Goal: Task Accomplishment & Management: Use online tool/utility

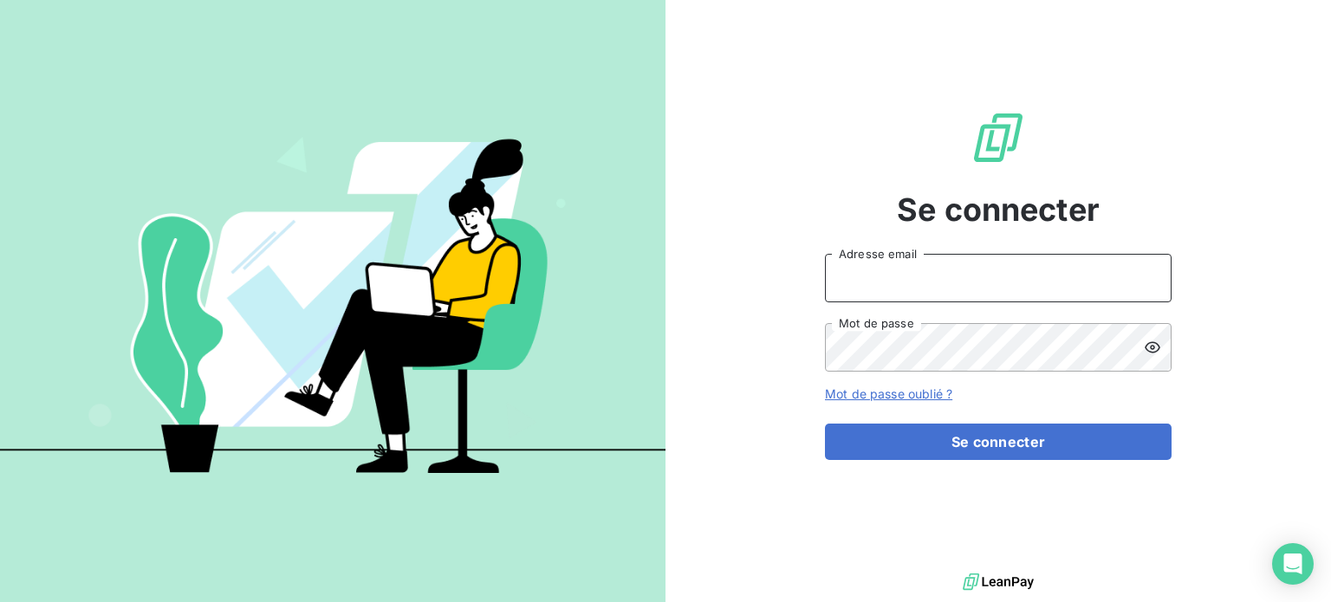
click at [938, 278] on input "Adresse email" at bounding box center [998, 278] width 347 height 49
click at [825, 424] on button "Se connecter" at bounding box center [998, 442] width 347 height 36
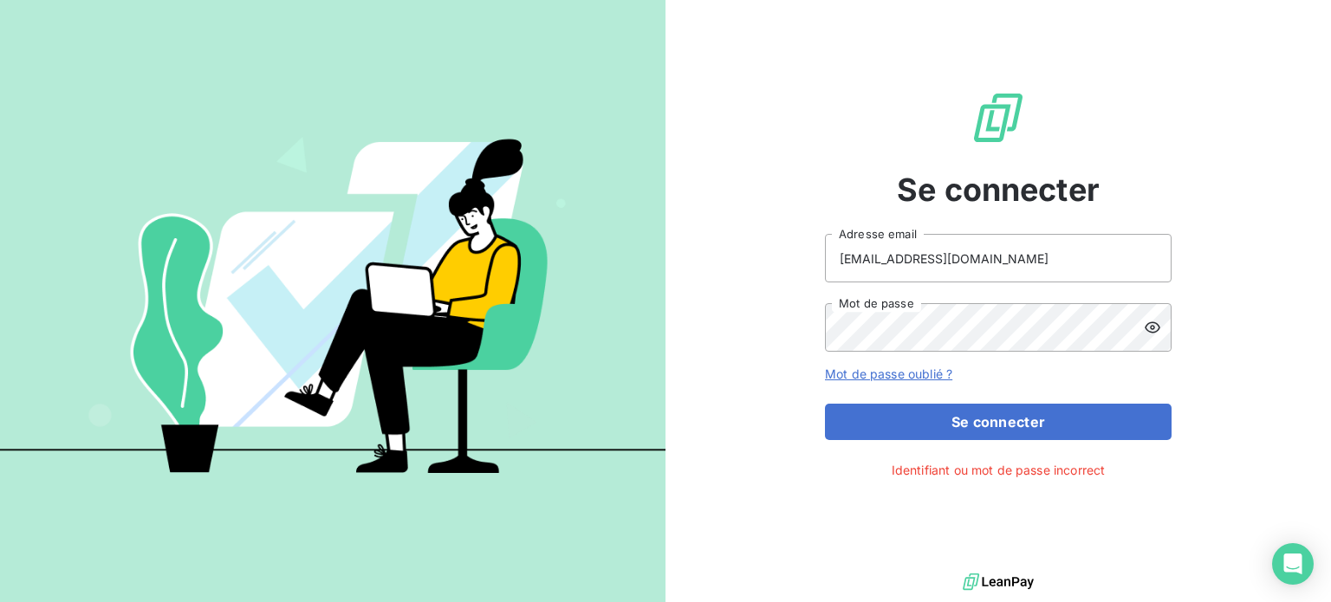
click at [1144, 332] on icon at bounding box center [1152, 327] width 17 height 17
click at [825, 404] on button "Se connecter" at bounding box center [998, 422] width 347 height 36
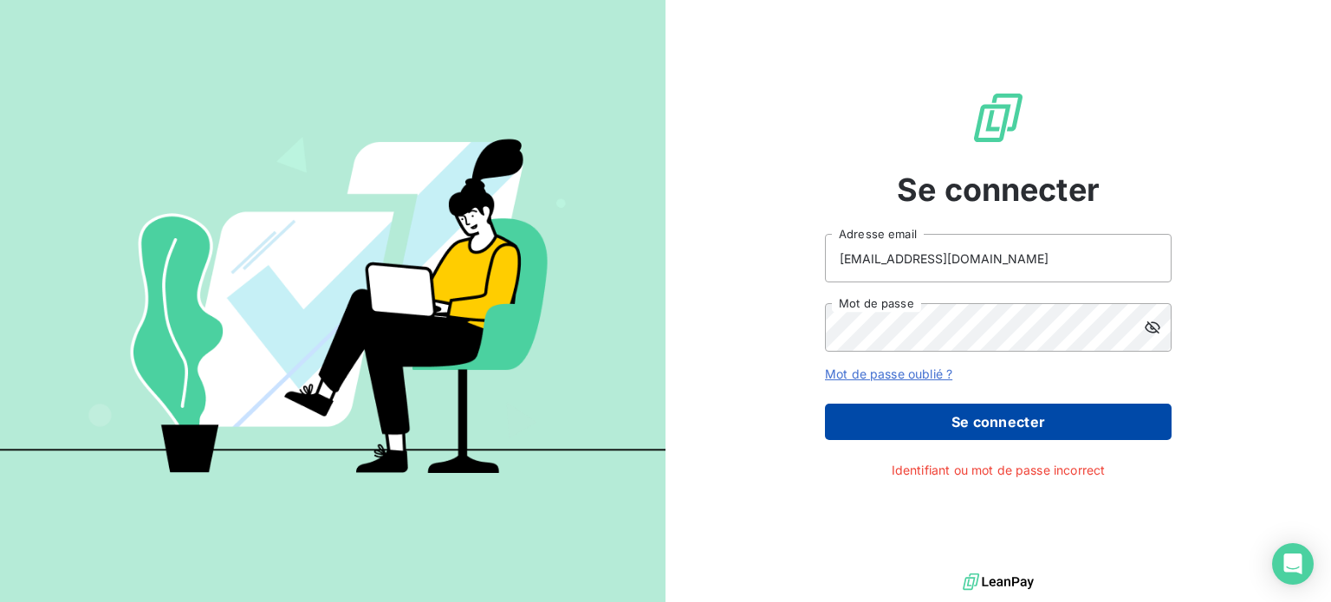
click at [912, 432] on button "Se connecter" at bounding box center [998, 422] width 347 height 36
click at [920, 422] on button "Se connecter" at bounding box center [998, 422] width 347 height 36
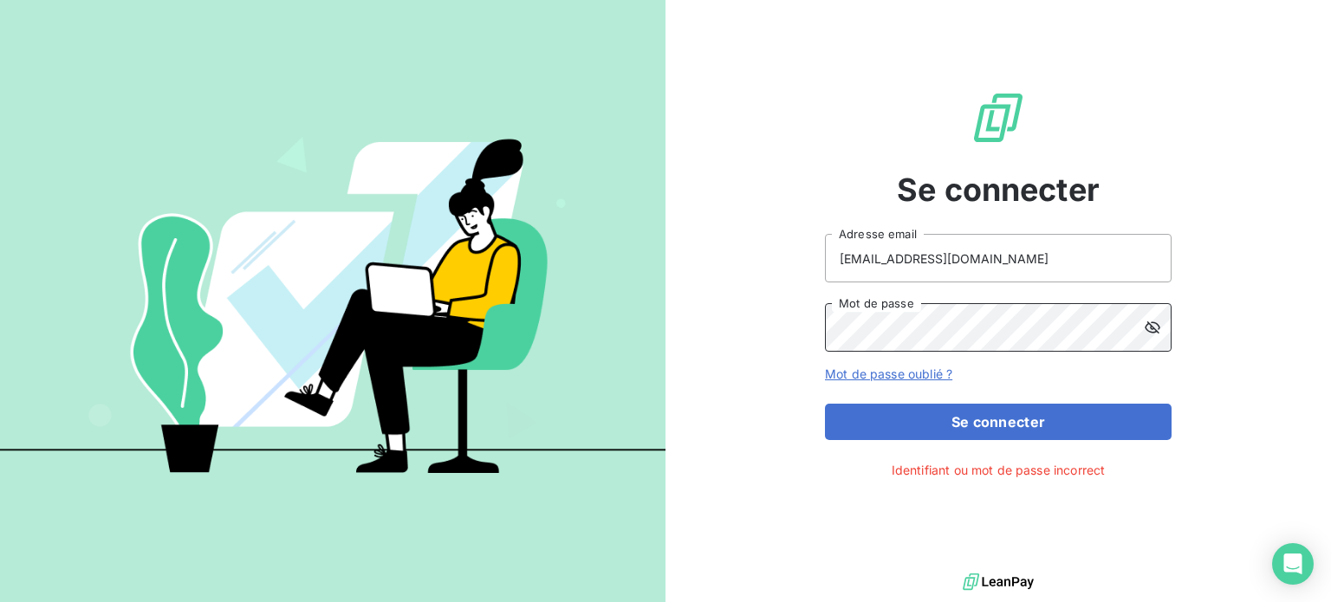
click at [825, 404] on button "Se connecter" at bounding box center [998, 422] width 347 height 36
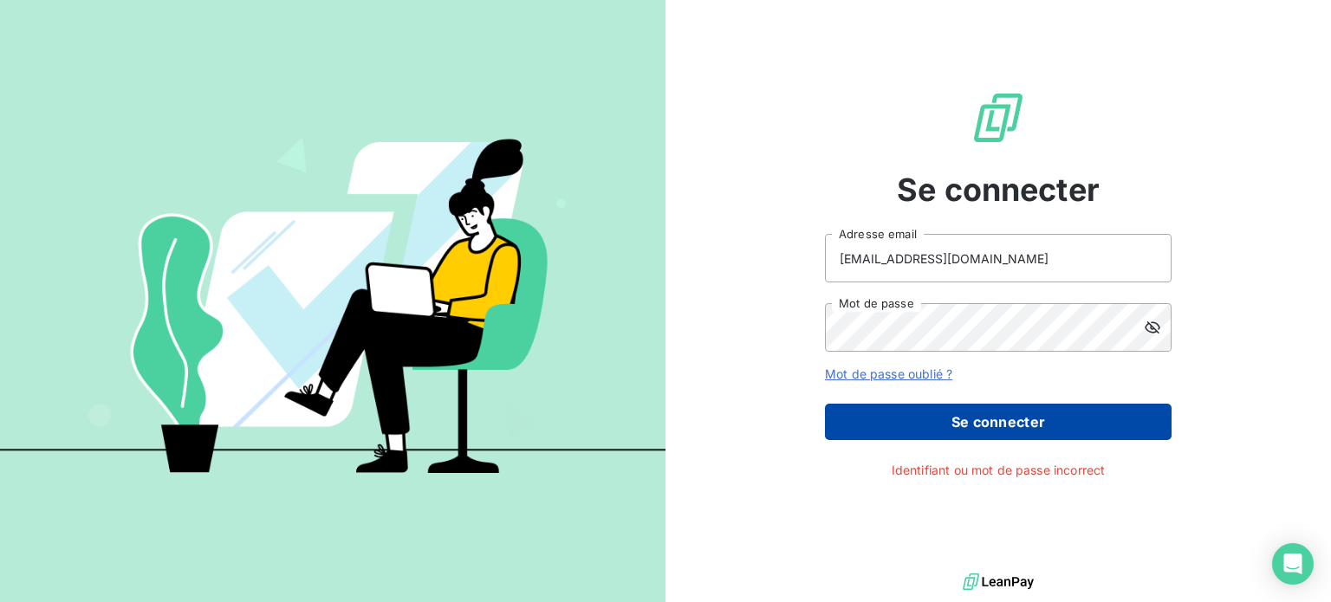
click at [902, 405] on form "[EMAIL_ADDRESS][DOMAIN_NAME] Adresse email Mot de passe Mot de passe oublié ? S…" at bounding box center [998, 337] width 347 height 206
click at [898, 416] on button "Se connecter" at bounding box center [998, 422] width 347 height 36
click at [894, 419] on button "Se connecter" at bounding box center [998, 422] width 347 height 36
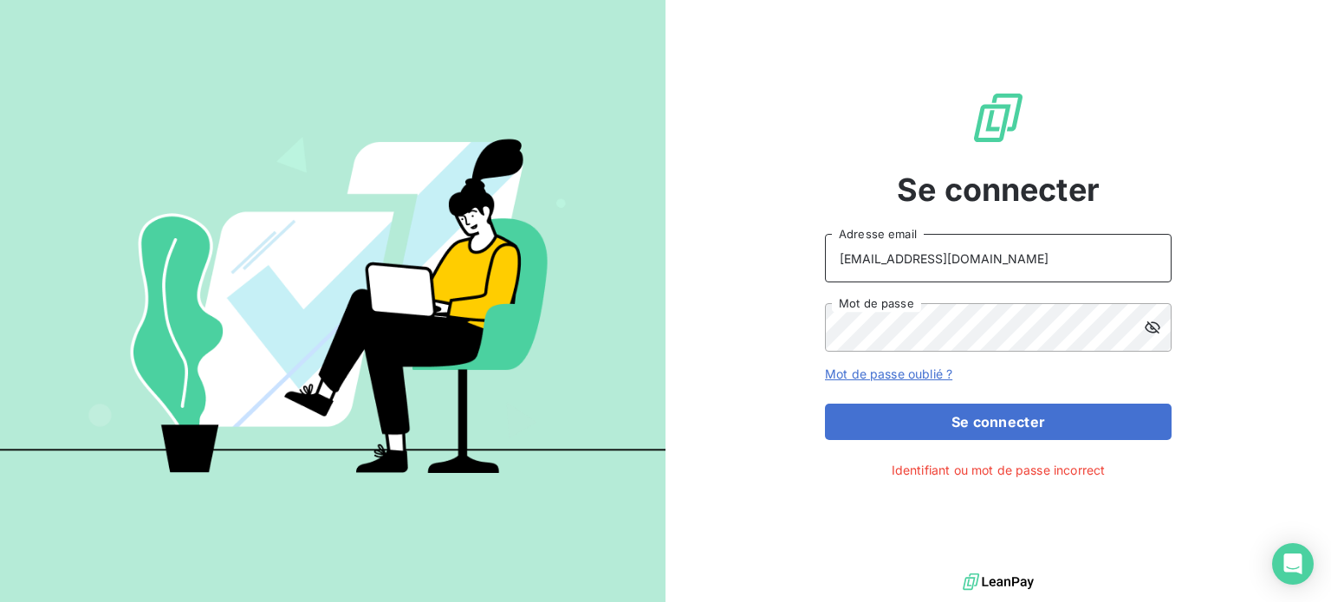
click at [1043, 252] on input "[EMAIL_ADDRESS][DOMAIN_NAME]" at bounding box center [998, 258] width 347 height 49
click at [1039, 253] on input "[EMAIL_ADDRESS][DOMAIN_NAME]" at bounding box center [998, 258] width 347 height 49
click at [1038, 253] on input "[EMAIL_ADDRESS][DOMAIN_NAME]" at bounding box center [998, 258] width 347 height 49
type input "[PERSON_NAME][EMAIL_ADDRESS][PERSON_NAME][DOMAIN_NAME]"
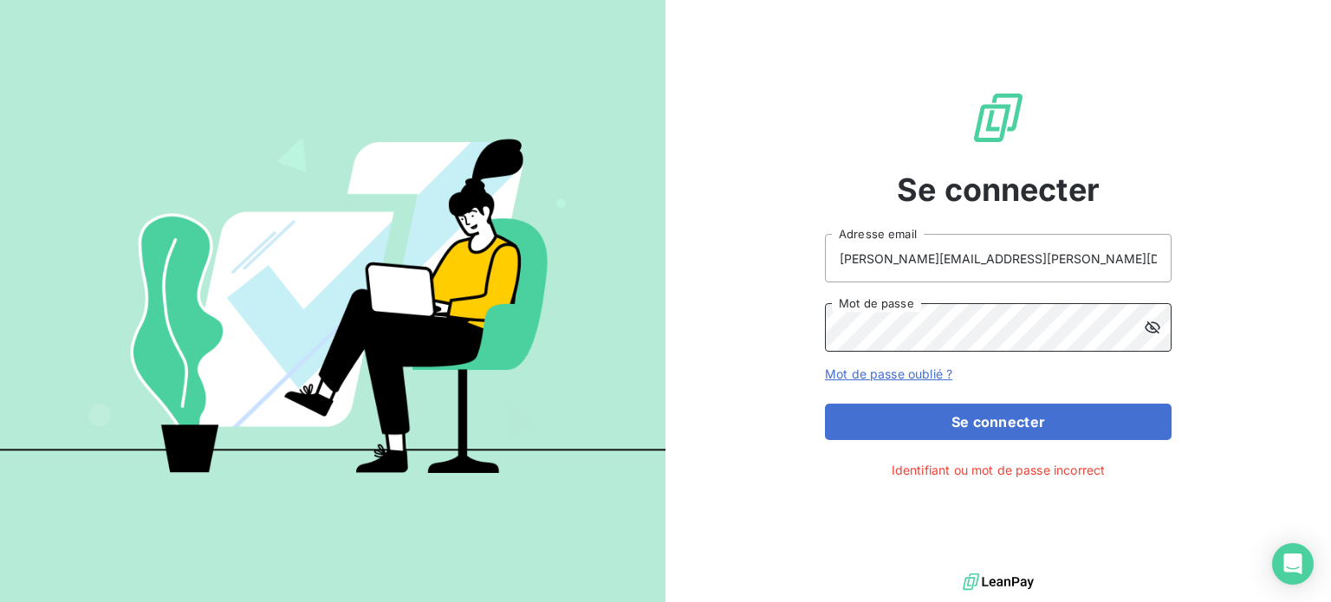
click at [825, 404] on button "Se connecter" at bounding box center [998, 422] width 347 height 36
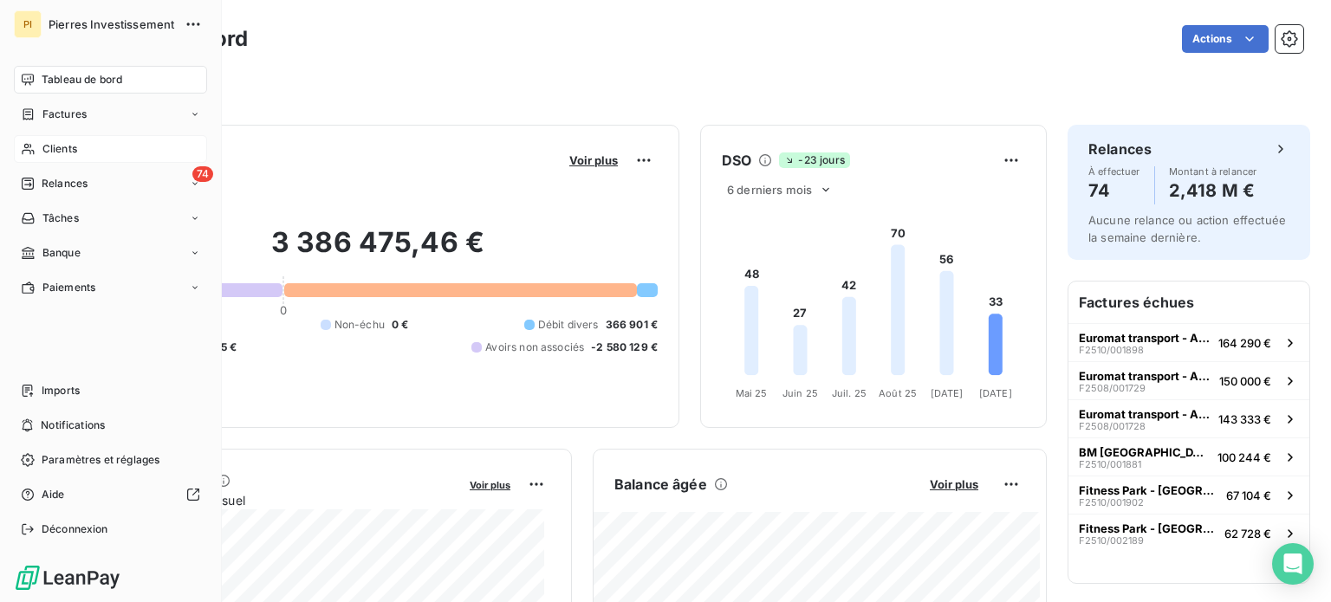
click at [97, 149] on div "Clients" at bounding box center [110, 149] width 193 height 28
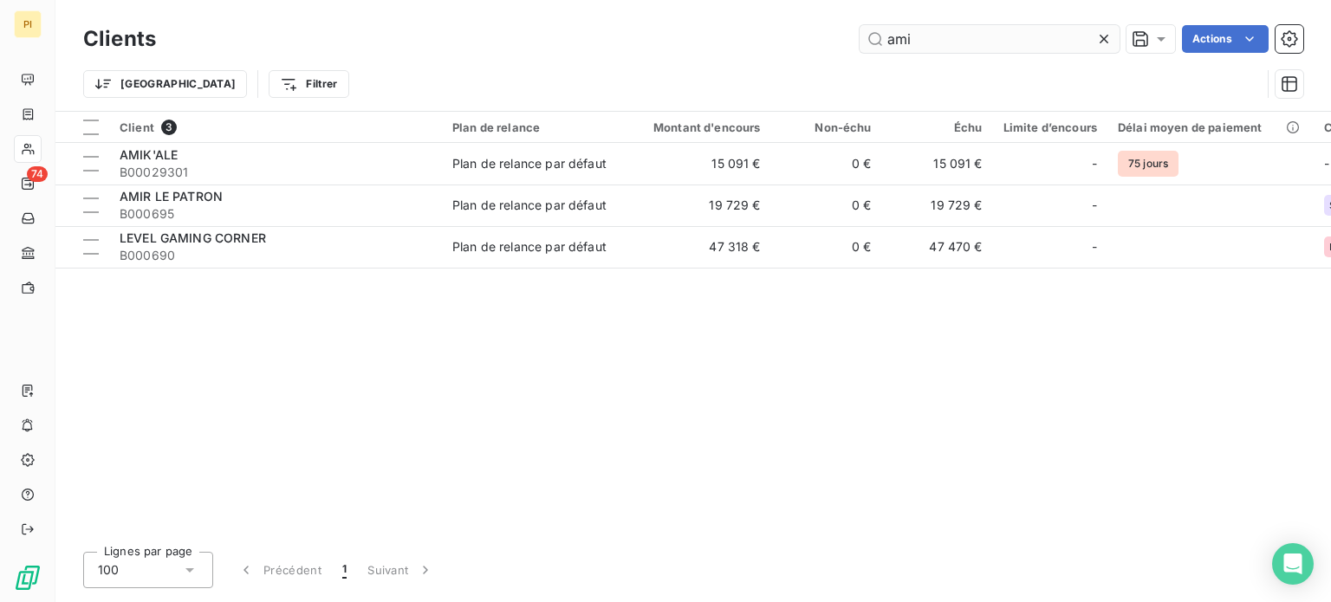
click at [922, 42] on input "ami" at bounding box center [990, 39] width 260 height 28
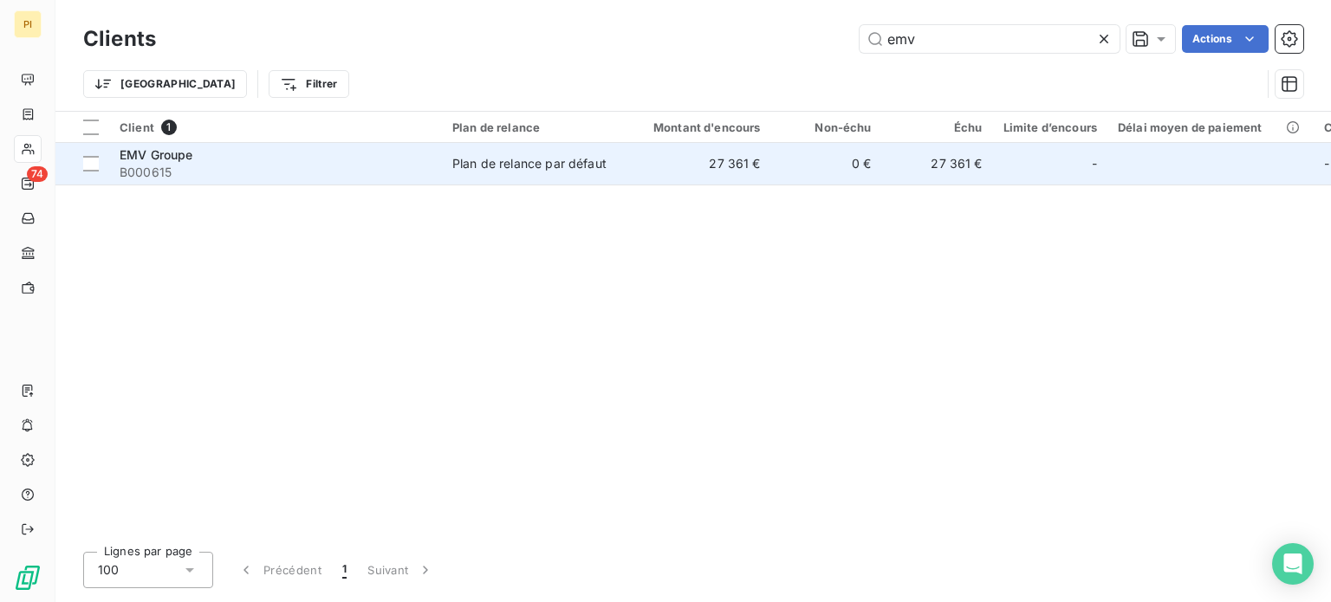
type input "emv"
click at [274, 165] on span "B000615" at bounding box center [276, 172] width 312 height 17
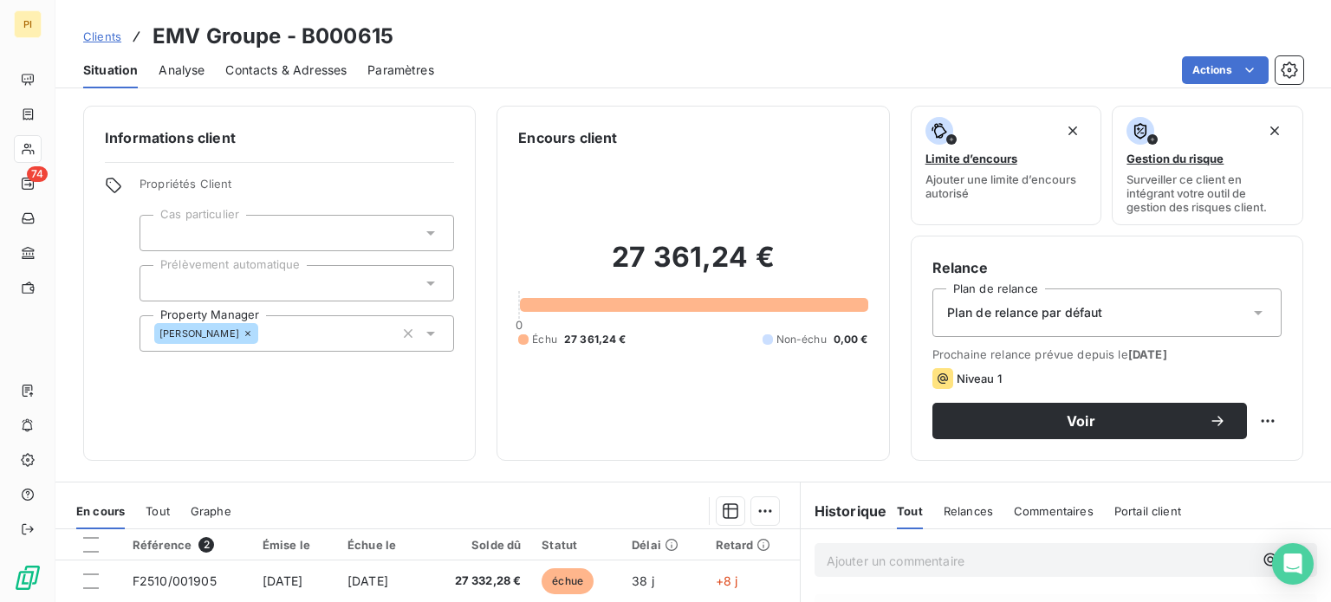
click at [284, 74] on span "Contacts & Adresses" at bounding box center [285, 70] width 121 height 17
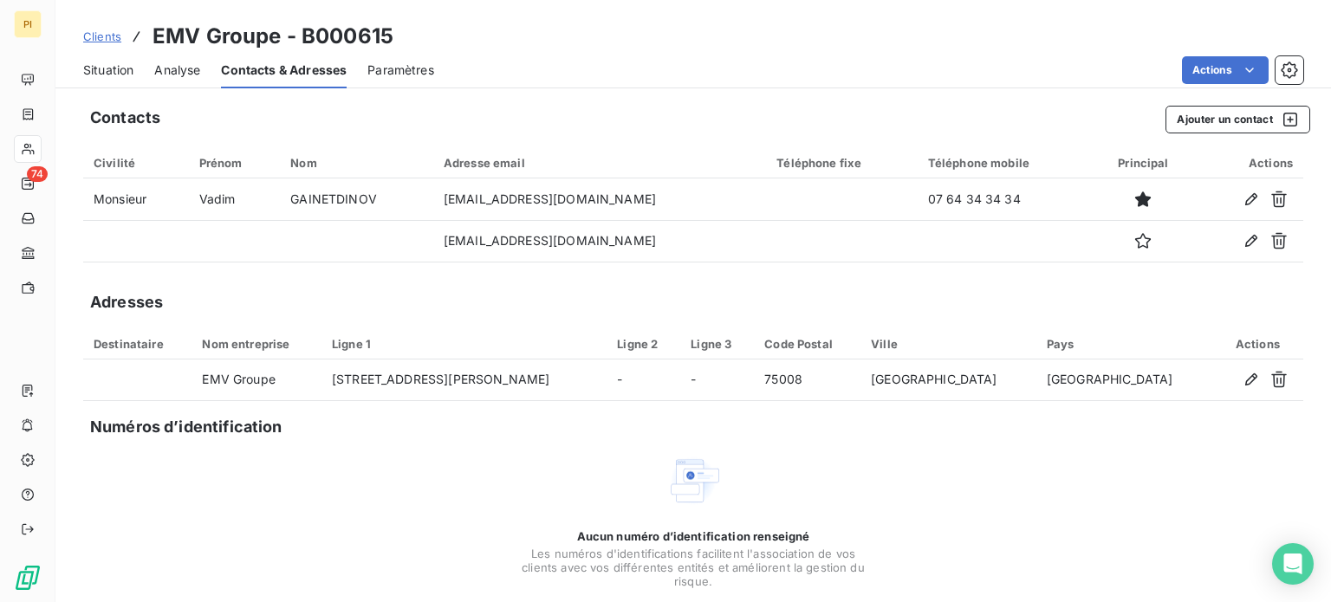
click at [105, 59] on div "Situation" at bounding box center [108, 70] width 50 height 36
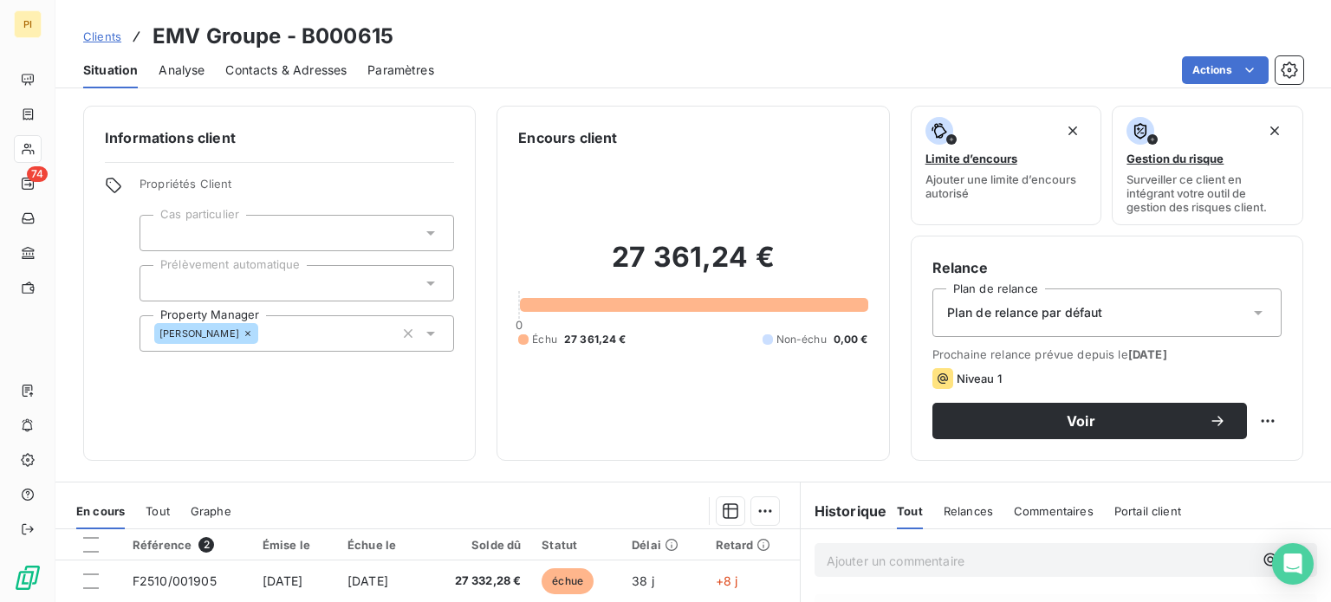
click at [305, 69] on span "Contacts & Adresses" at bounding box center [285, 70] width 121 height 17
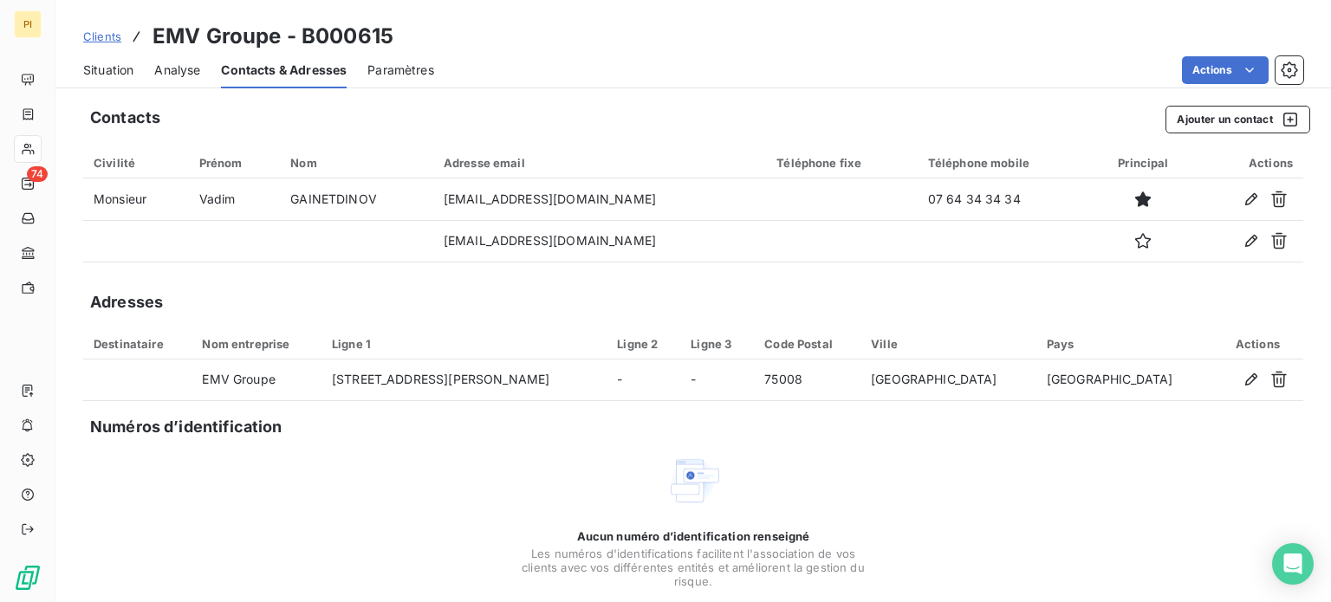
click at [112, 36] on span "Clients" at bounding box center [102, 36] width 38 height 14
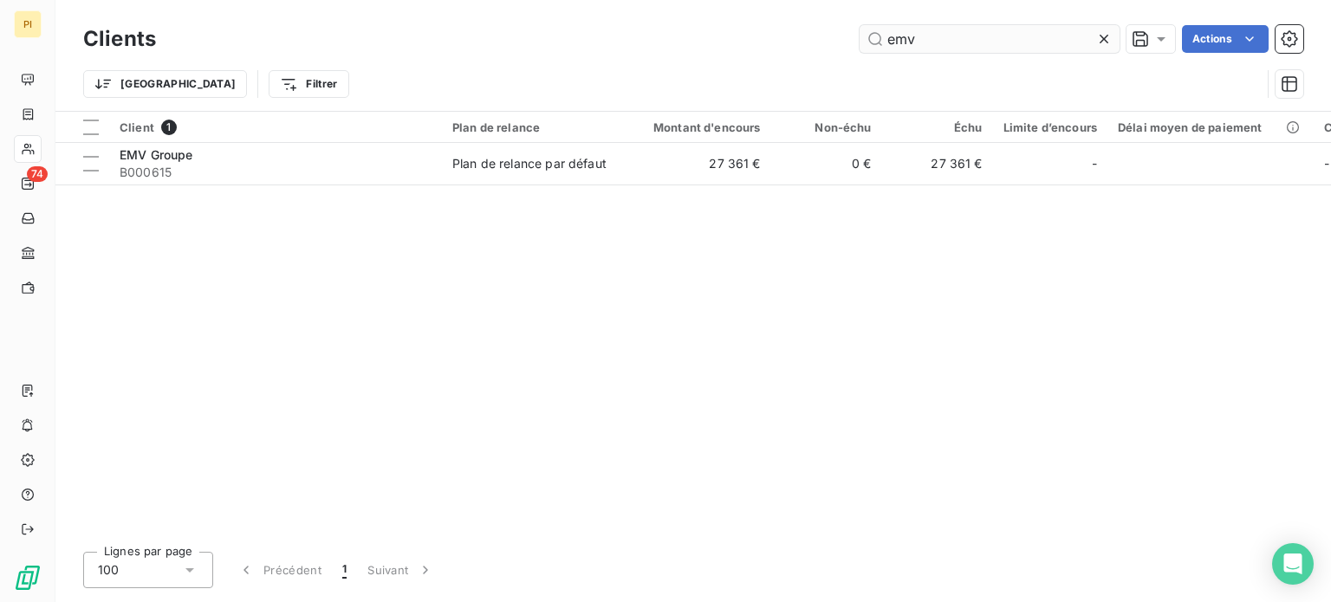
click at [967, 28] on input "emv" at bounding box center [990, 39] width 260 height 28
click at [964, 32] on input "emv" at bounding box center [990, 39] width 260 height 28
click at [963, 32] on input "emv" at bounding box center [990, 39] width 260 height 28
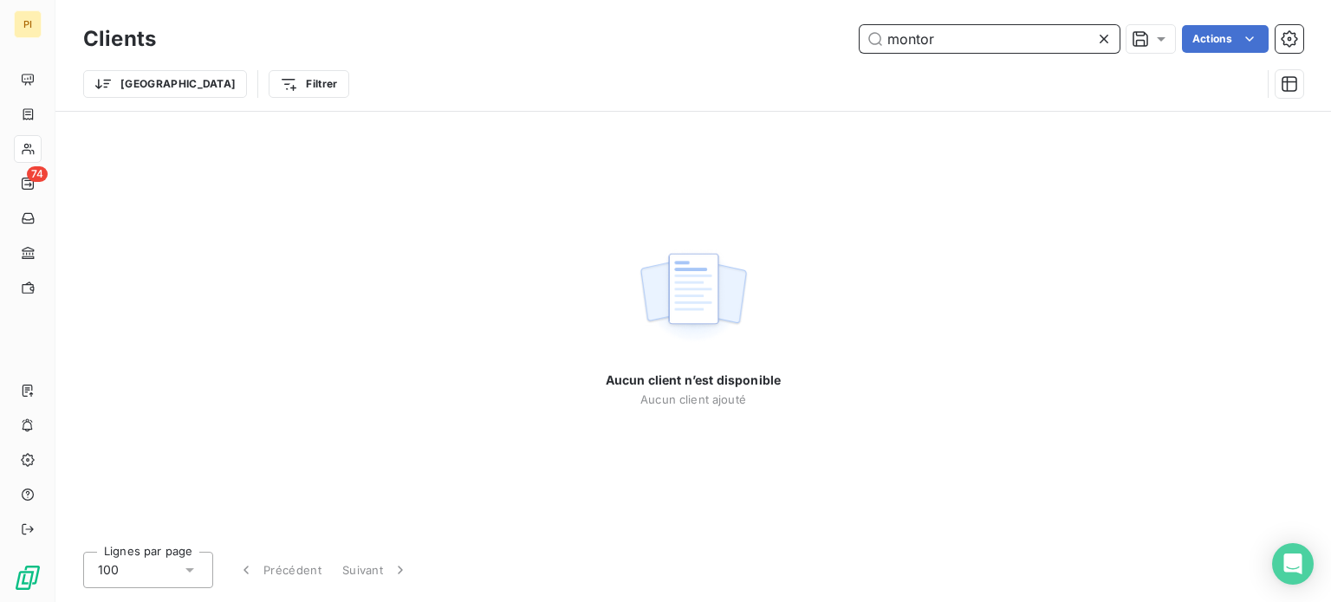
click at [933, 32] on input "montor" at bounding box center [990, 39] width 260 height 28
type input "gatt"
